Goal: Task Accomplishment & Management: Use online tool/utility

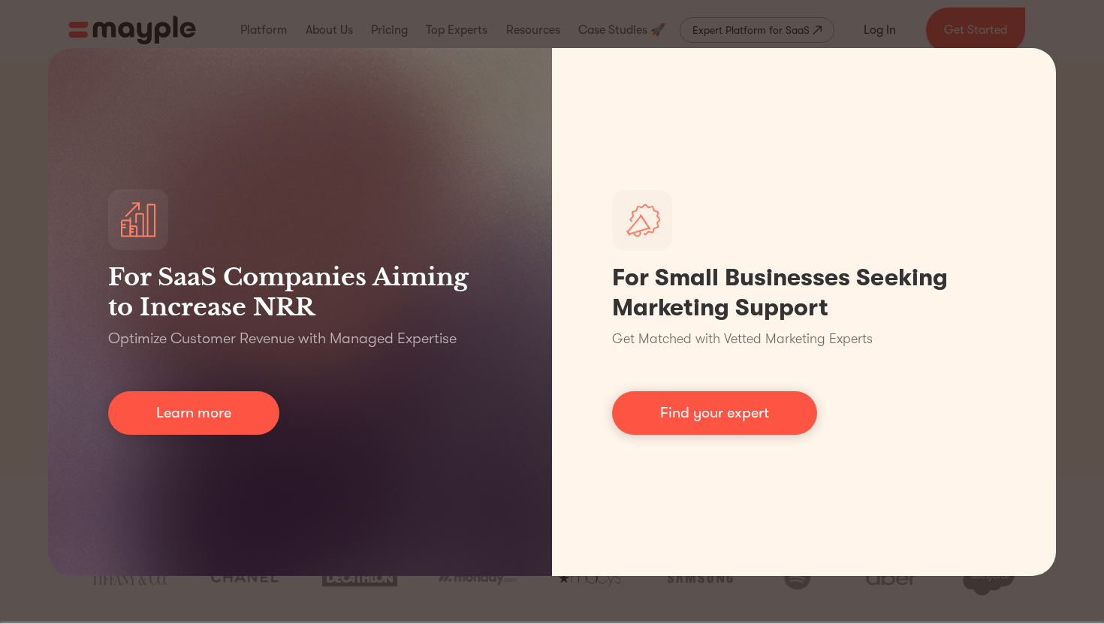
click at [1075, 48] on div "For SaaS Companies Aiming to Increase NRR Optimize Customer Revenue with Manage…" at bounding box center [552, 312] width 1104 height 624
click at [423, 610] on div "For SaaS Companies Aiming to Increase NRR Optimize Customer Revenue with Manage…" at bounding box center [552, 312] width 1104 height 624
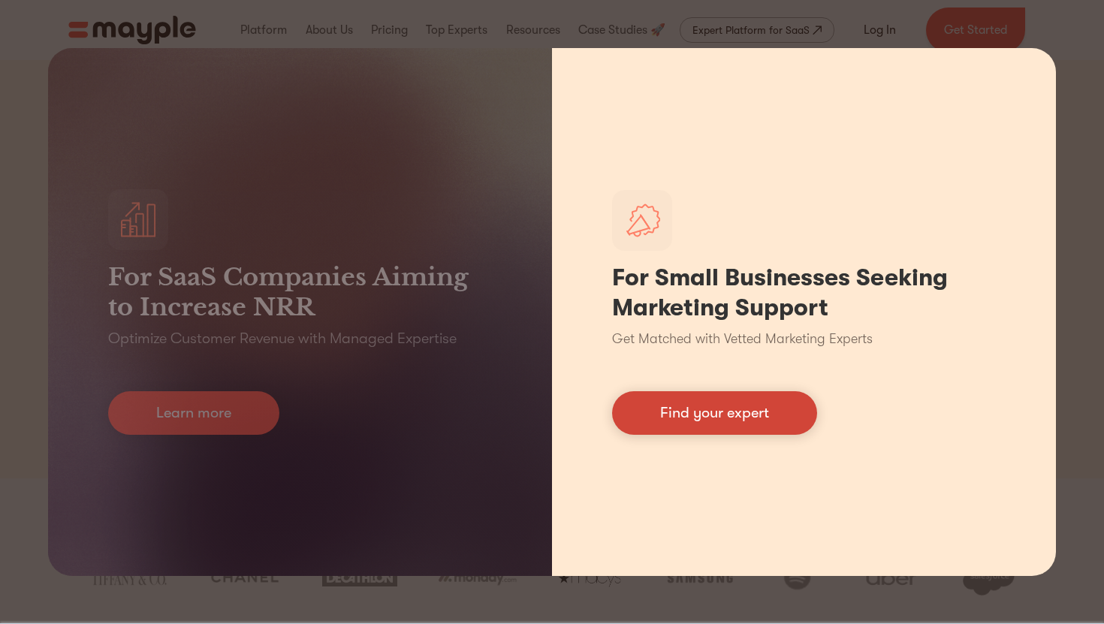
click at [670, 405] on link "Find your expert" at bounding box center [714, 413] width 205 height 44
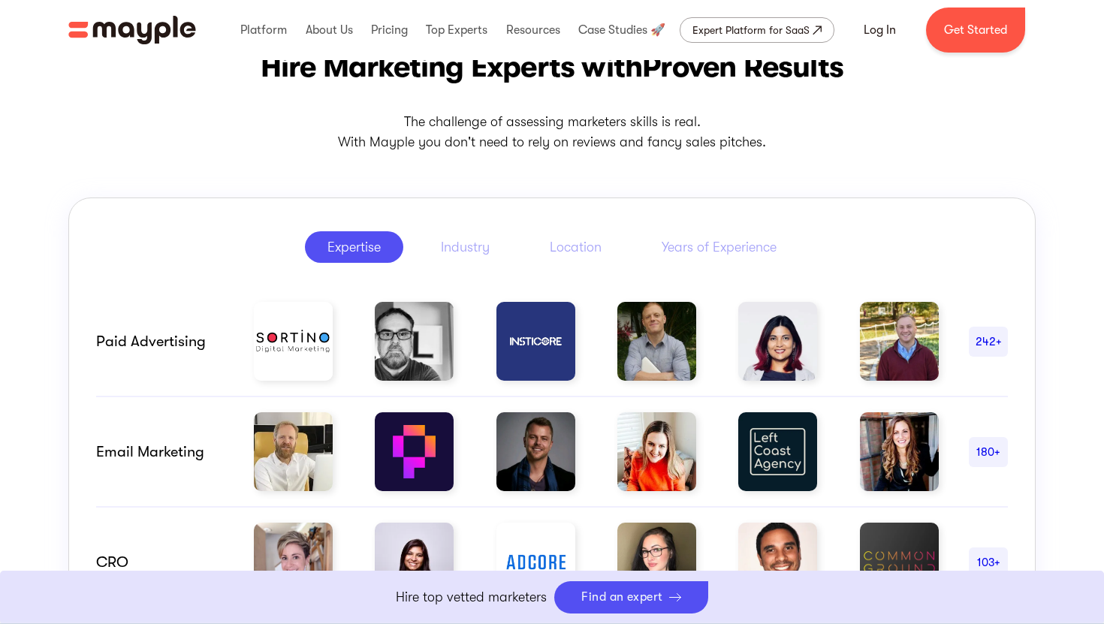
scroll to position [664, 0]
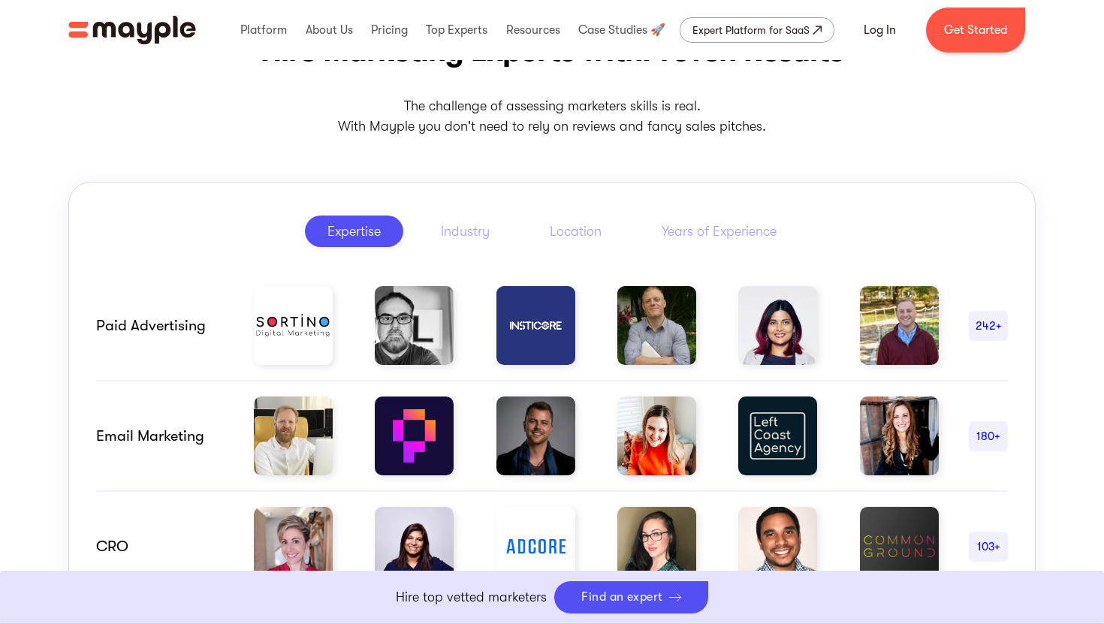
click at [658, 327] on img at bounding box center [656, 325] width 79 height 79
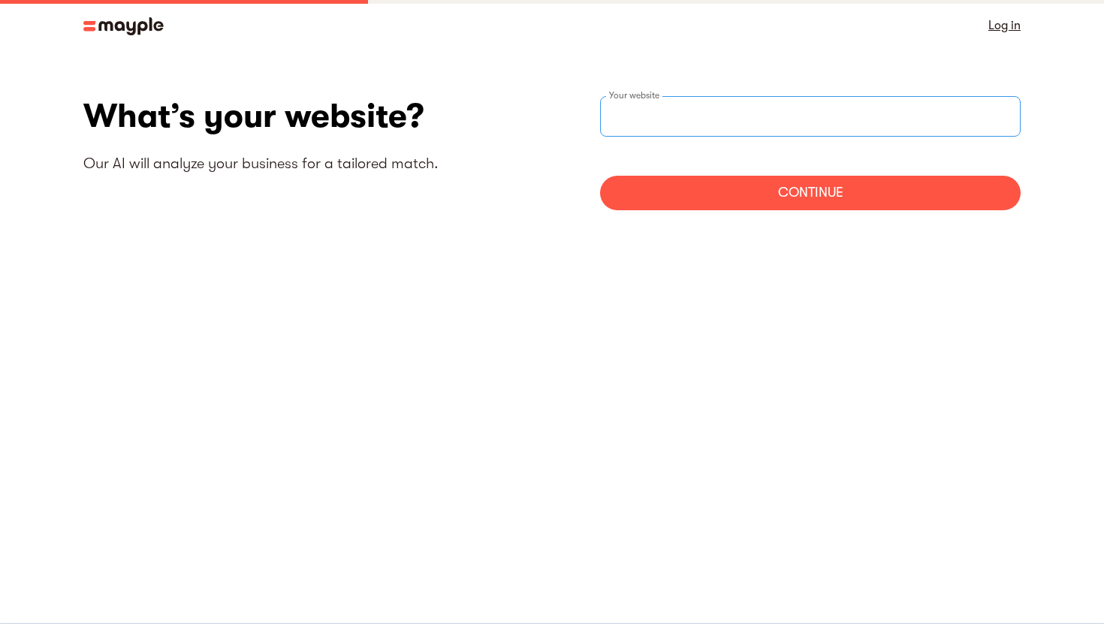
click at [706, 104] on input "websiteStep" at bounding box center [810, 116] width 420 height 41
type input "[URL][DOMAIN_NAME]"
click at [796, 194] on div "Continue" at bounding box center [810, 193] width 420 height 35
